Goal: Information Seeking & Learning: Learn about a topic

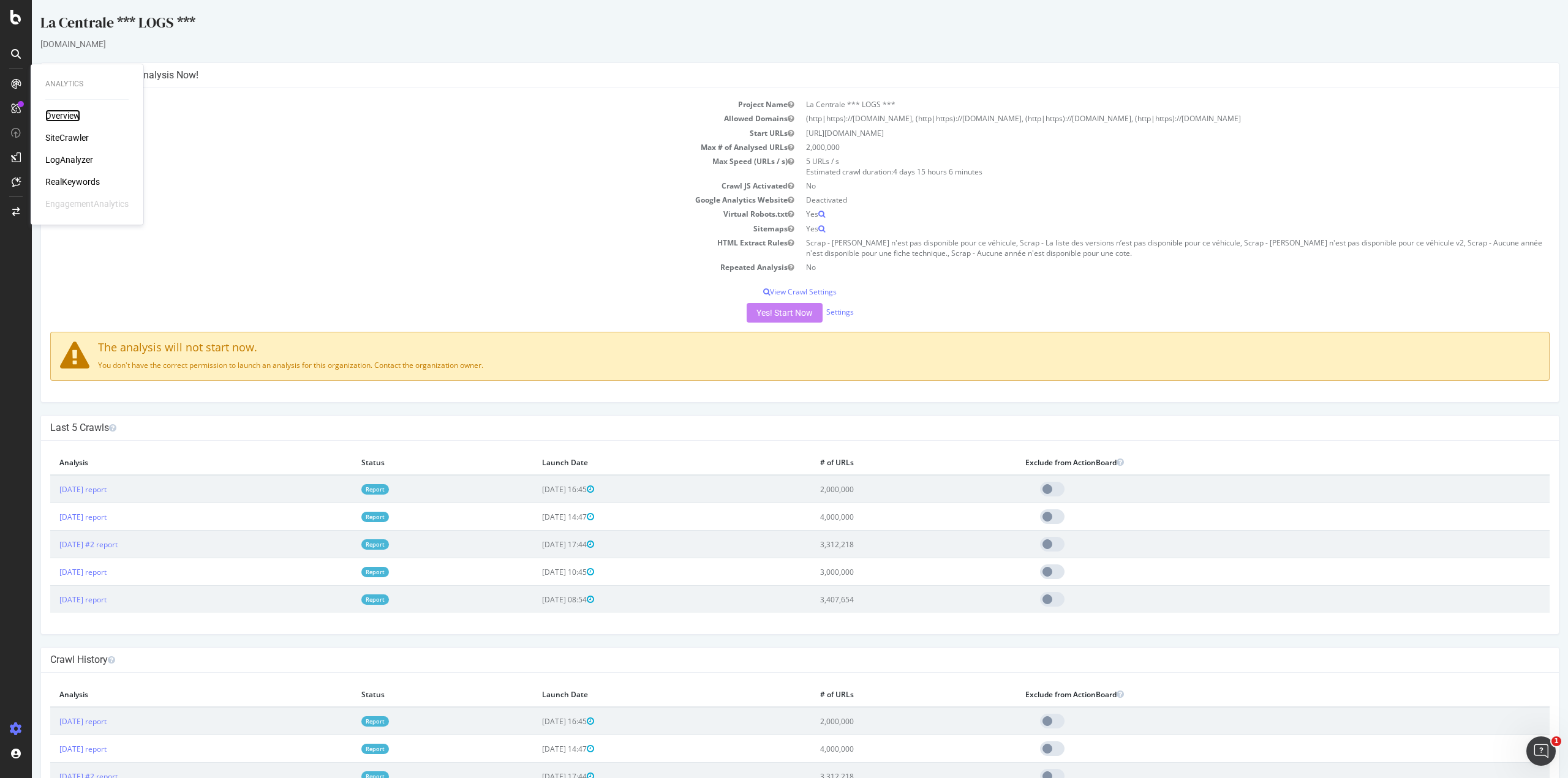
drag, startPoint x: 66, startPoint y: 112, endPoint x: 74, endPoint y: 116, distance: 8.9
click at [66, 112] on div "Overview" at bounding box center [62, 116] width 35 height 13
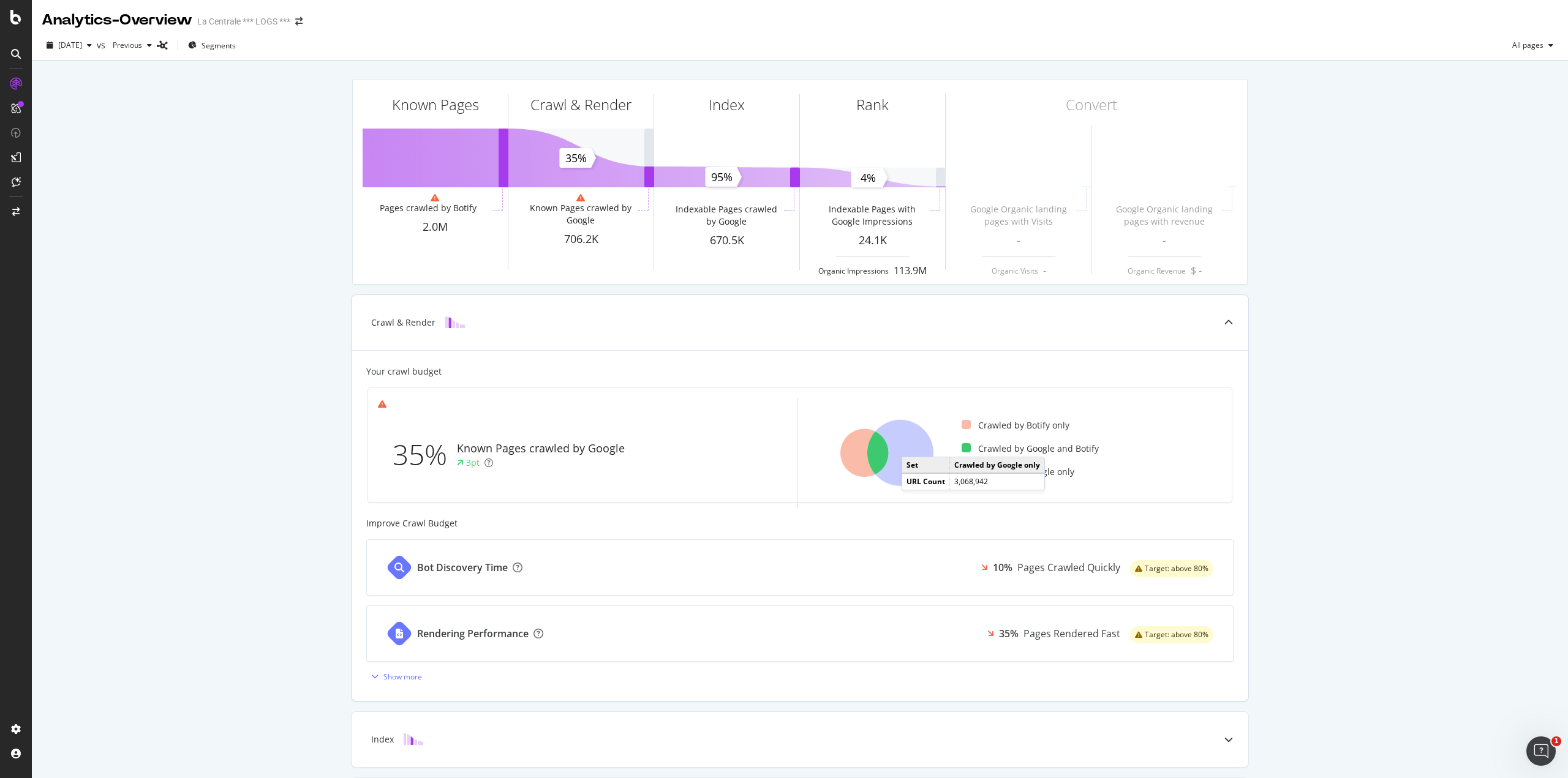
click at [909, 445] on icon at bounding box center [900, 452] width 66 height 66
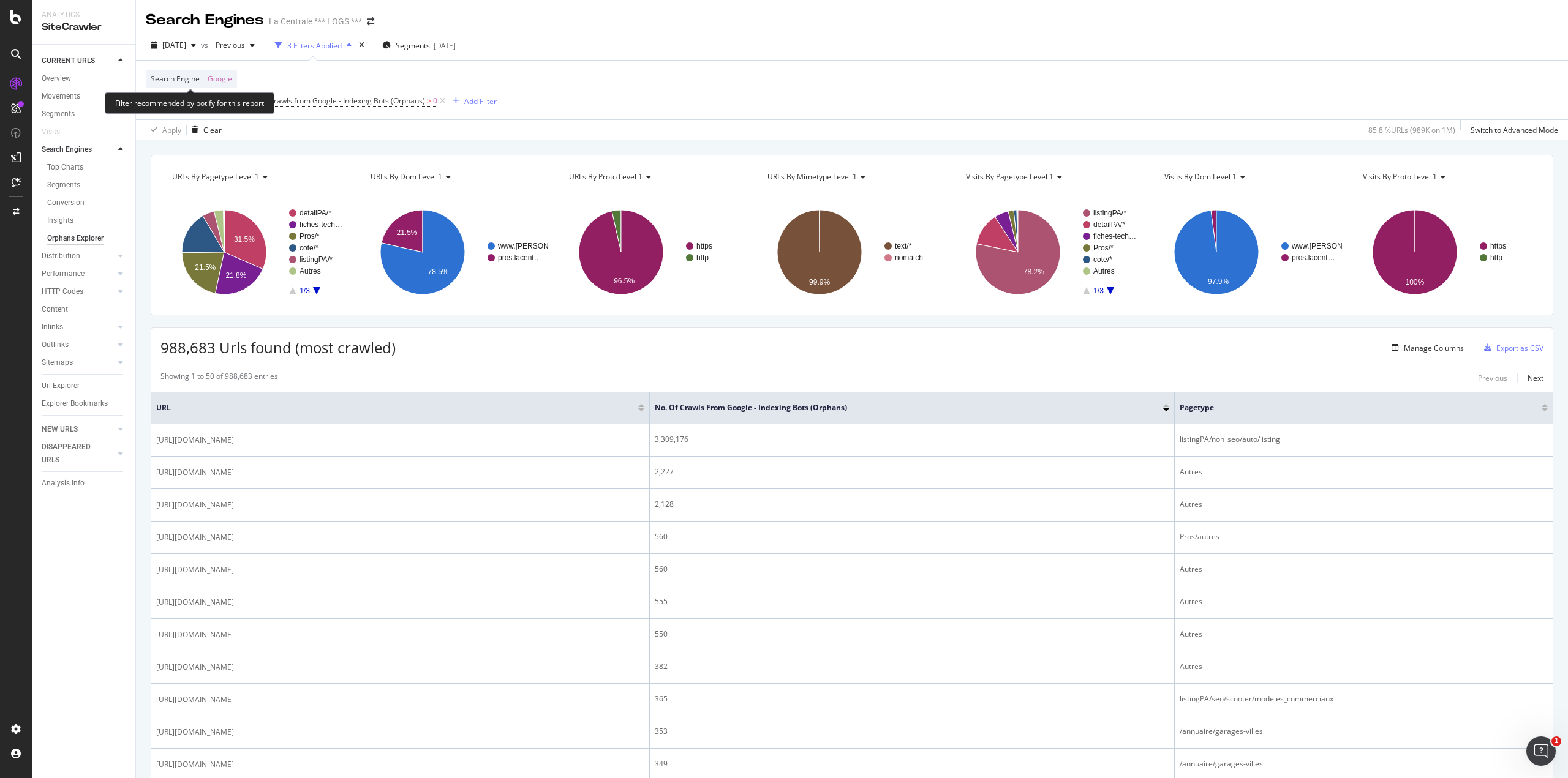
click at [205, 75] on span "Search Engine = Google" at bounding box center [191, 79] width 81 height 11
click at [188, 105] on icon at bounding box center [191, 108] width 9 height 7
click at [185, 165] on span "OpenAI" at bounding box center [180, 165] width 25 height 11
click at [290, 134] on div "Apply" at bounding box center [286, 134] width 19 height 11
